Goal: Transaction & Acquisition: Purchase product/service

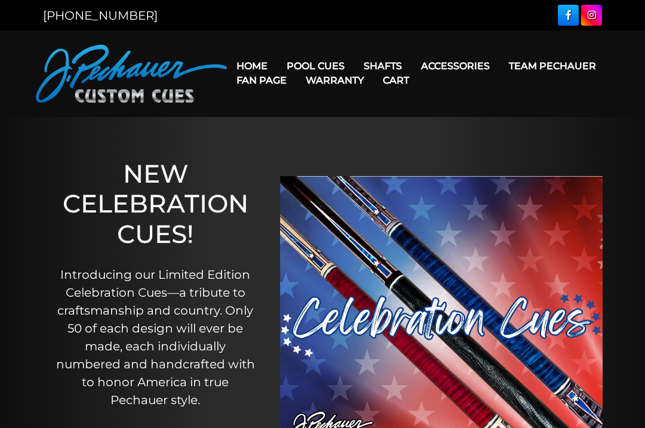
scroll to position [56, 0]
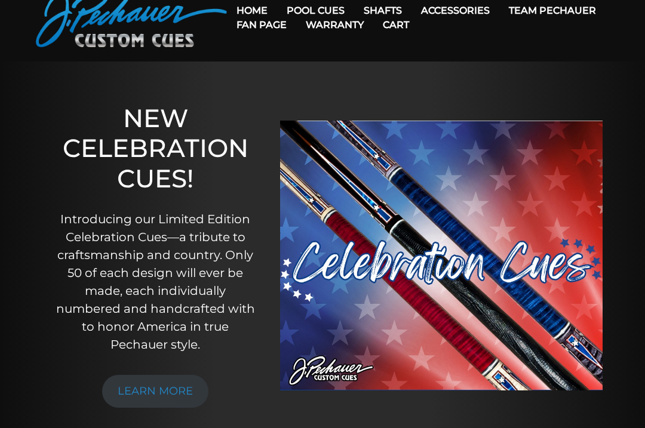
click at [500, 14] on link "Team Pechauer" at bounding box center [553, 10] width 106 height 30
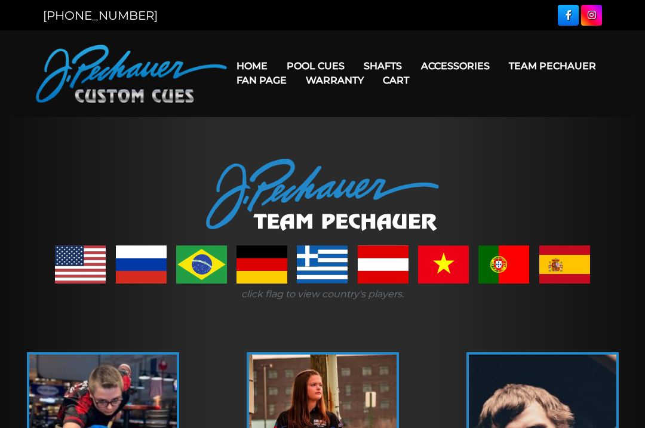
click at [500, 65] on link "Team Pechauer" at bounding box center [553, 66] width 106 height 30
click at [385, 108] on link "JP Series (T) – NEW" at bounding box center [351, 99] width 147 height 17
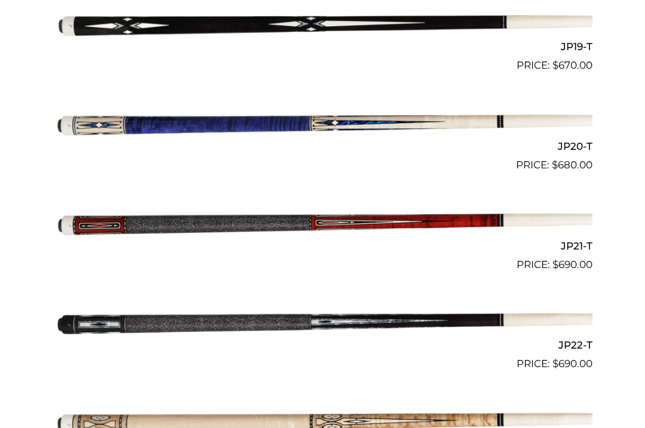
scroll to position [2204, 0]
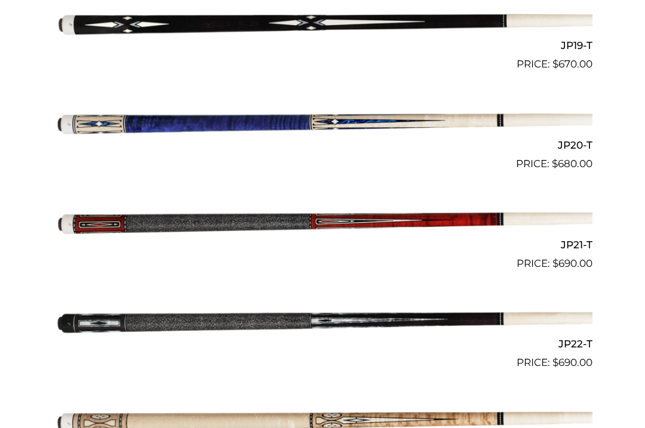
click at [401, 212] on img at bounding box center [323, 222] width 540 height 90
